Goal: Find specific page/section: Find specific page/section

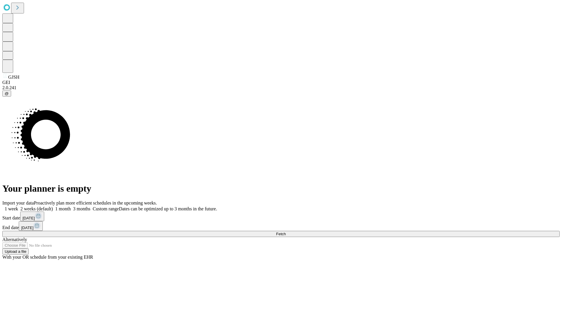
click at [286, 232] on span "Fetch" at bounding box center [281, 234] width 10 height 4
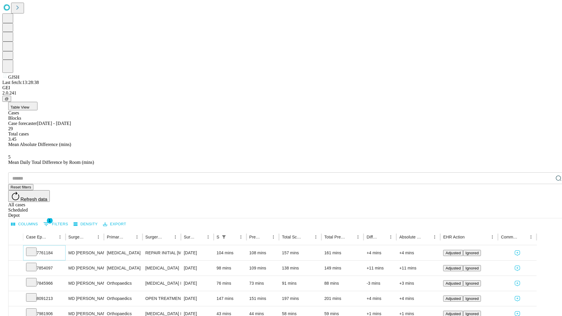
click at [34, 248] on icon at bounding box center [31, 251] width 6 height 6
